Goal: Task Accomplishment & Management: Use online tool/utility

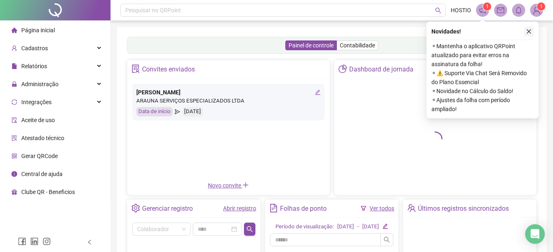
click at [531, 29] on icon "close" at bounding box center [529, 32] width 6 height 6
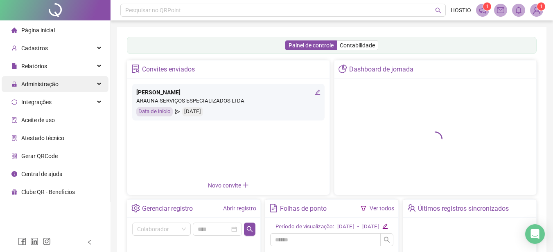
click at [40, 83] on span "Administração" at bounding box center [39, 84] width 37 height 7
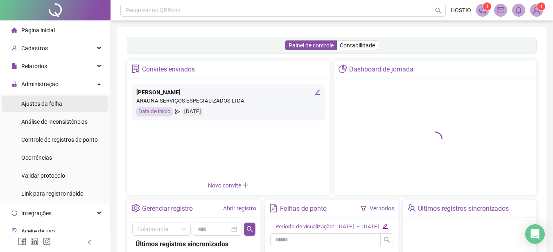
click at [50, 104] on span "Ajustes da folha" at bounding box center [41, 104] width 41 height 7
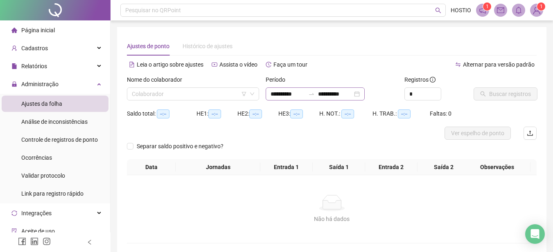
click at [315, 96] on icon "swap-right" at bounding box center [311, 94] width 7 height 7
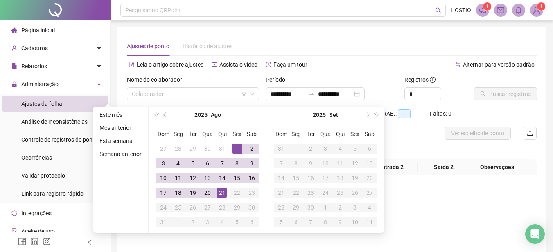
click at [163, 113] on button "prev-year" at bounding box center [165, 115] width 9 height 16
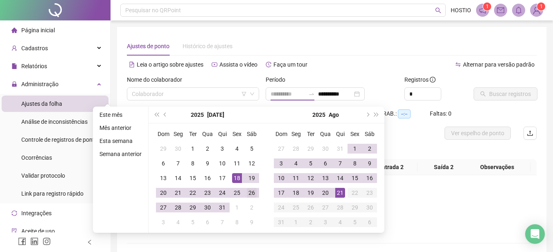
type input "**********"
click at [252, 191] on div "26" at bounding box center [252, 193] width 10 height 10
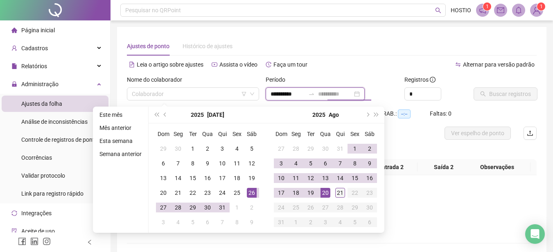
type input "**********"
click at [338, 193] on div "21" at bounding box center [340, 193] width 10 height 10
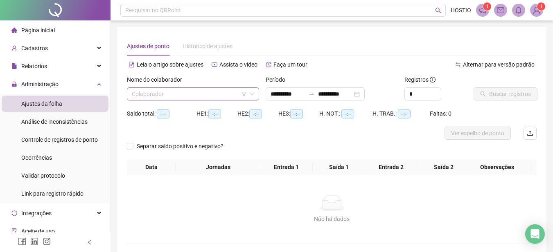
click at [197, 94] on input "search" at bounding box center [189, 94] width 115 height 12
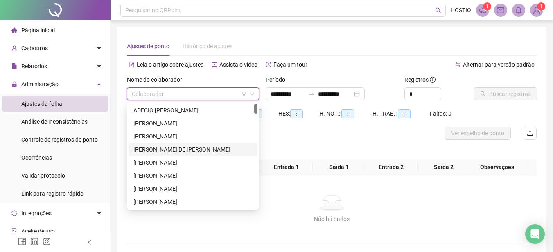
click at [169, 149] on div "[PERSON_NAME] DE [PERSON_NAME]" at bounding box center [192, 149] width 119 height 9
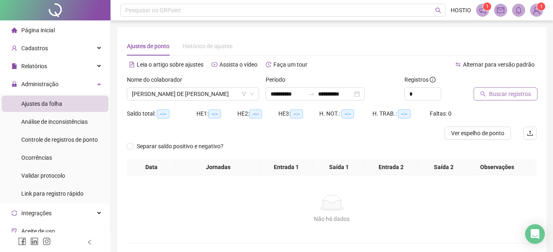
click at [502, 93] on span "Buscar registros" at bounding box center [510, 94] width 42 height 9
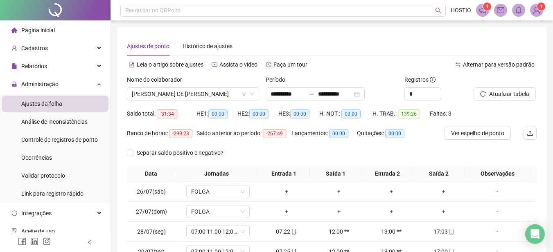
scroll to position [138, 0]
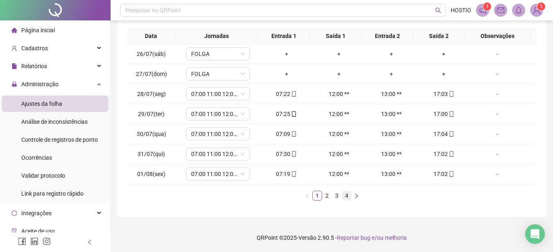
click at [347, 196] on link "4" at bounding box center [346, 195] width 9 height 9
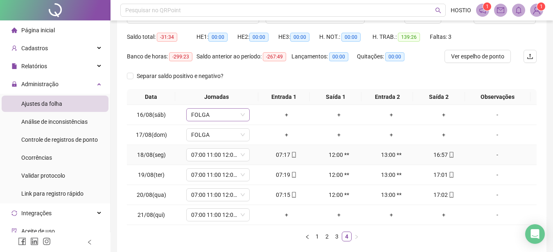
scroll to position [0, 0]
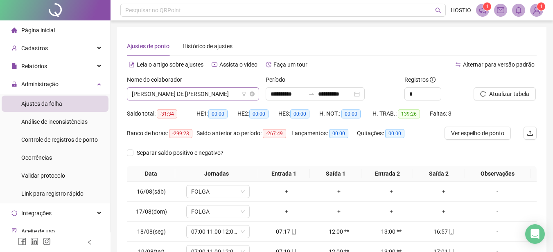
click at [205, 94] on span "[PERSON_NAME] DE [PERSON_NAME]" at bounding box center [193, 94] width 122 height 12
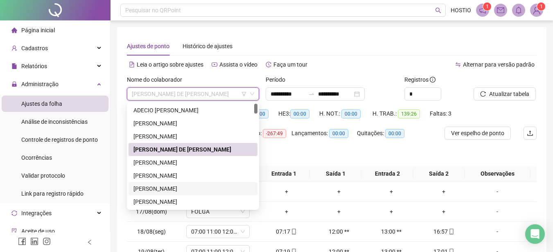
click at [190, 190] on div "[PERSON_NAME]" at bounding box center [192, 189] width 119 height 9
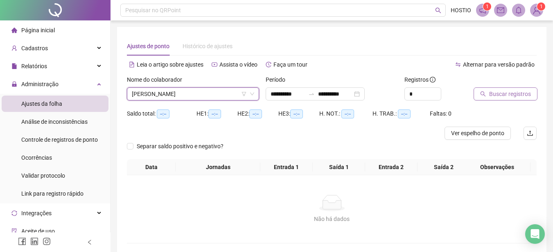
click at [519, 94] on span "Buscar registros" at bounding box center [510, 94] width 42 height 9
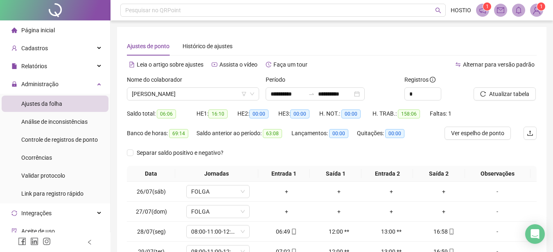
scroll to position [138, 0]
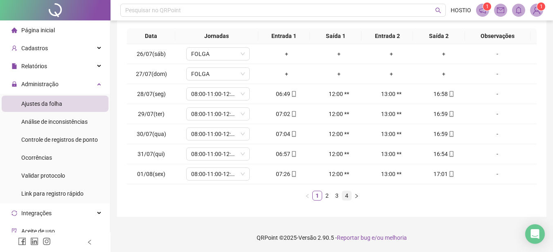
click at [348, 194] on link "4" at bounding box center [346, 195] width 9 height 9
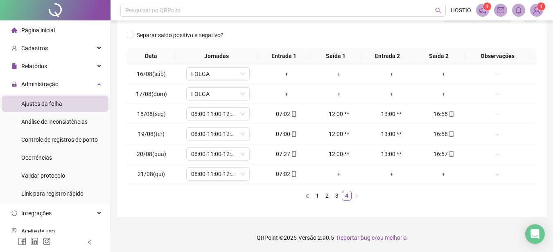
scroll to position [0, 0]
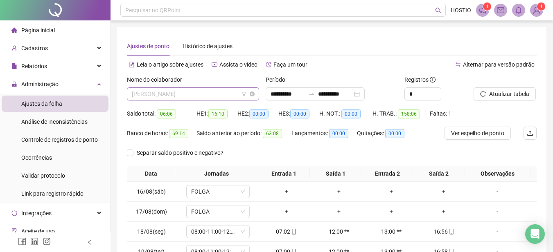
click at [182, 95] on span "[PERSON_NAME]" at bounding box center [193, 94] width 122 height 12
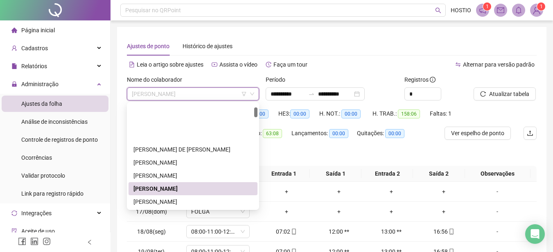
scroll to position [41, 0]
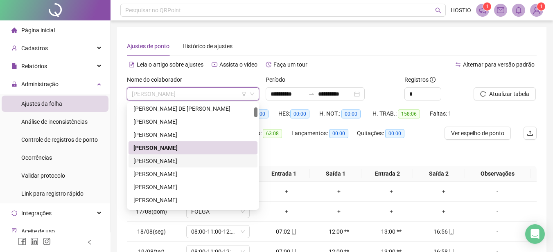
click at [172, 162] on div "[PERSON_NAME]" at bounding box center [192, 161] width 119 height 9
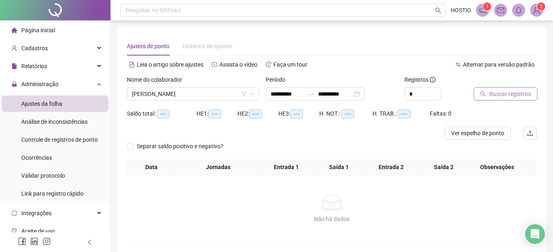
click at [496, 92] on span "Buscar registros" at bounding box center [510, 94] width 42 height 9
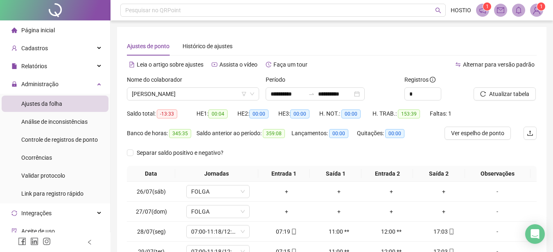
scroll to position [138, 0]
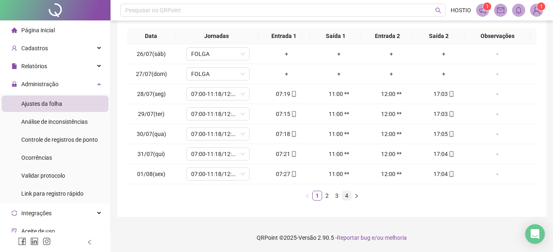
click at [347, 195] on link "4" at bounding box center [346, 195] width 9 height 9
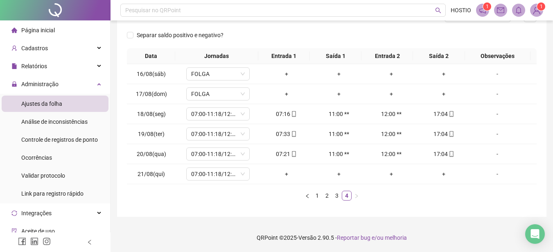
scroll to position [0, 0]
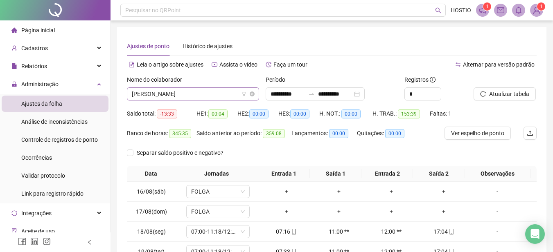
click at [184, 96] on span "[PERSON_NAME]" at bounding box center [193, 94] width 122 height 12
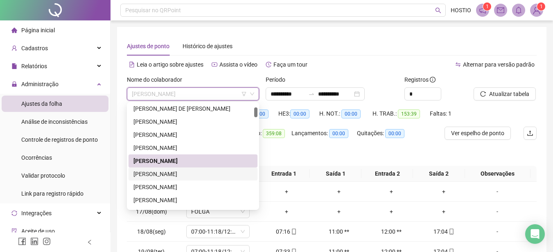
click at [184, 173] on div "[PERSON_NAME]" at bounding box center [192, 174] width 119 height 9
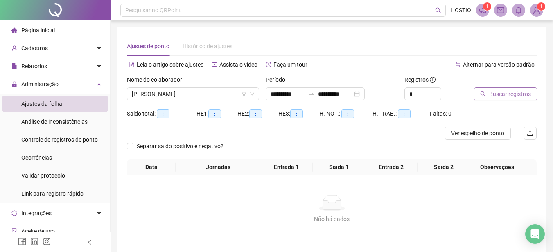
click at [504, 95] on span "Buscar registros" at bounding box center [510, 94] width 42 height 9
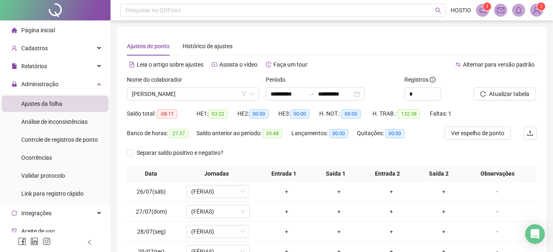
scroll to position [138, 0]
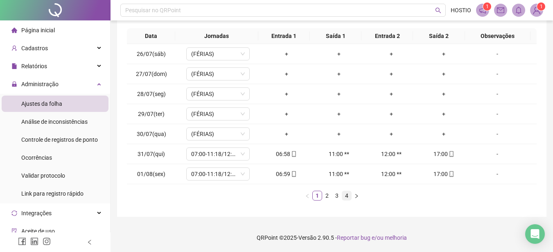
click at [346, 195] on link "4" at bounding box center [346, 195] width 9 height 9
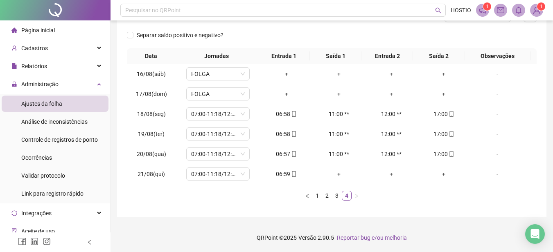
scroll to position [0, 0]
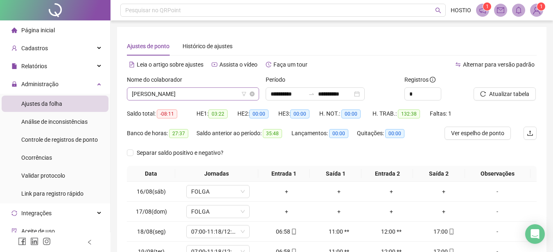
click at [187, 96] on span "[PERSON_NAME]" at bounding box center [193, 94] width 122 height 12
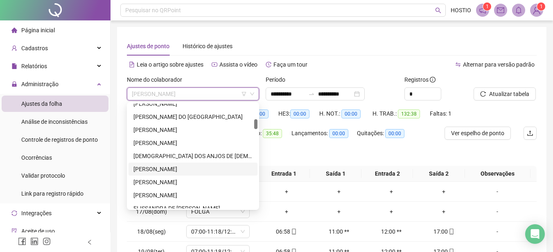
scroll to position [205, 0]
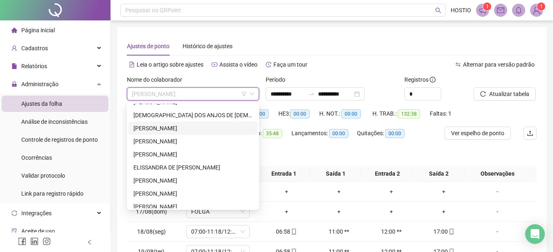
click at [155, 128] on div "[PERSON_NAME]" at bounding box center [192, 128] width 119 height 9
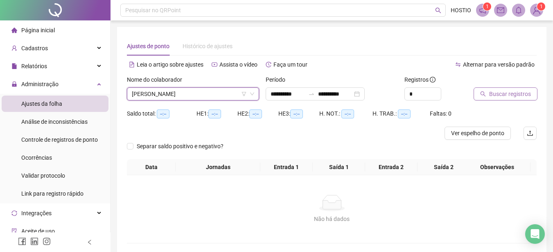
click at [506, 95] on span "Buscar registros" at bounding box center [510, 94] width 42 height 9
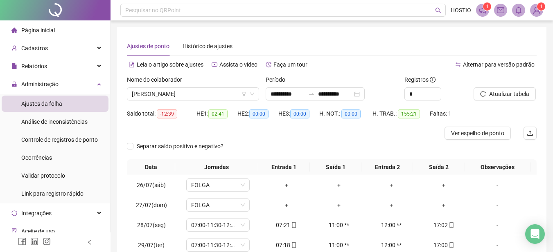
scroll to position [131, 0]
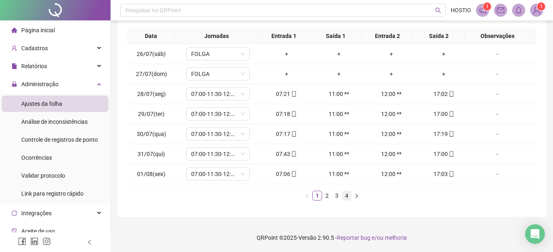
click at [347, 196] on link "4" at bounding box center [346, 195] width 9 height 9
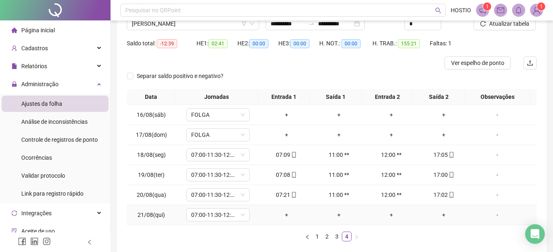
scroll to position [0, 0]
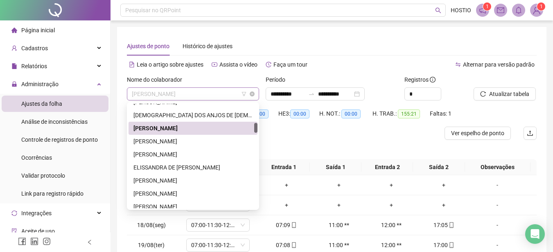
click at [196, 95] on span "[PERSON_NAME]" at bounding box center [193, 94] width 122 height 12
